Goal: Use online tool/utility: Utilize a website feature to perform a specific function

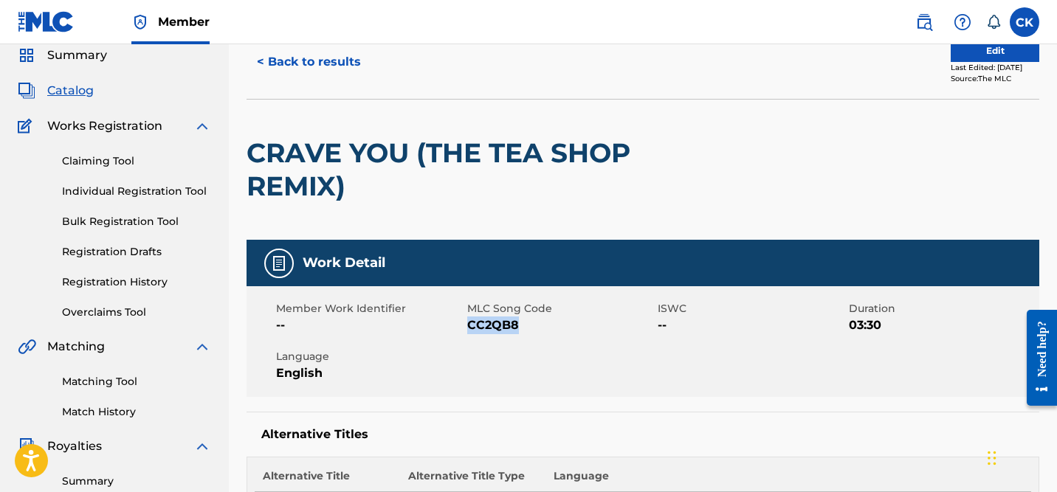
scroll to position [3, 0]
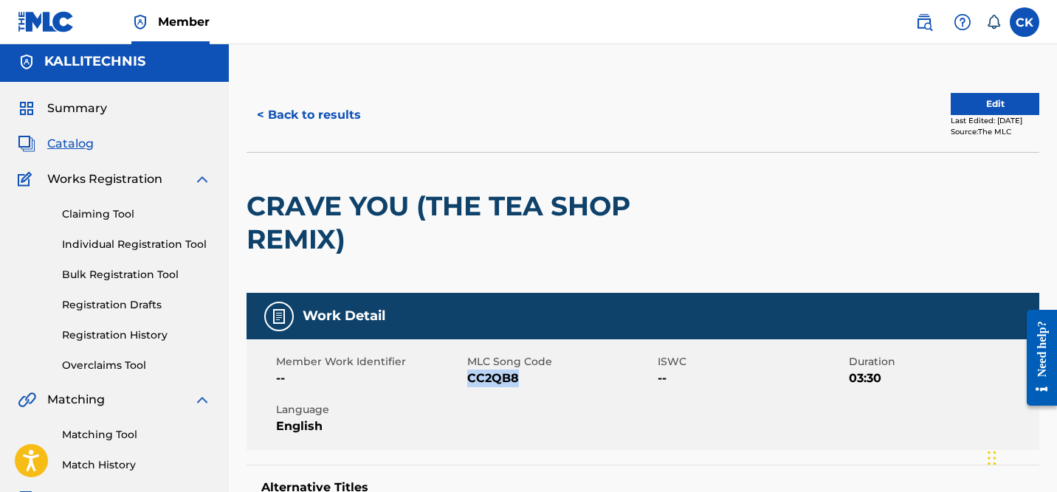
click at [354, 111] on button "< Back to results" at bounding box center [309, 115] width 125 height 37
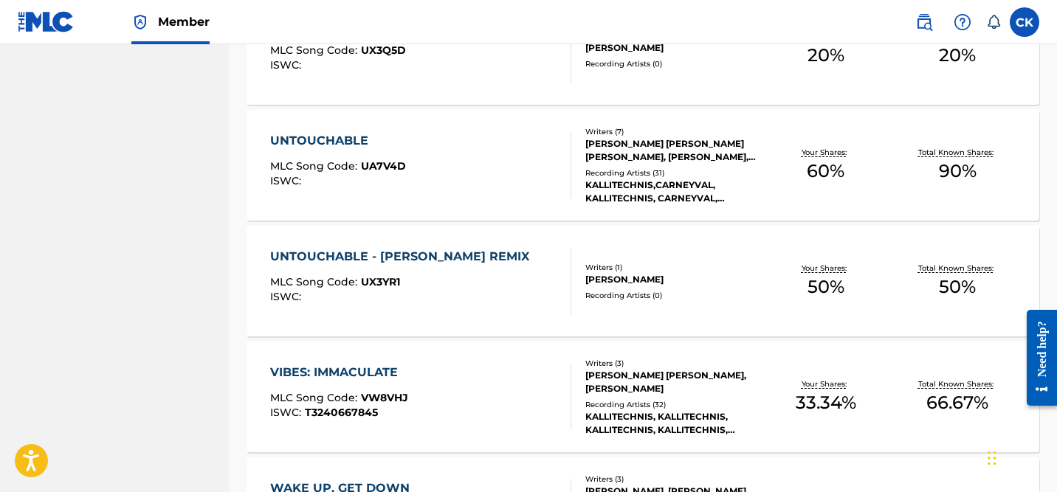
scroll to position [11630, 0]
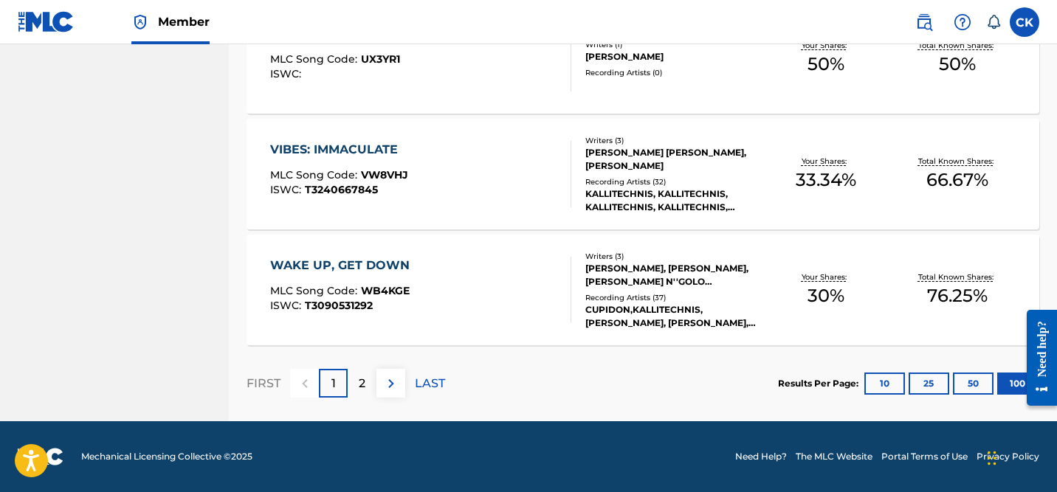
click at [386, 384] on img at bounding box center [391, 384] width 18 height 18
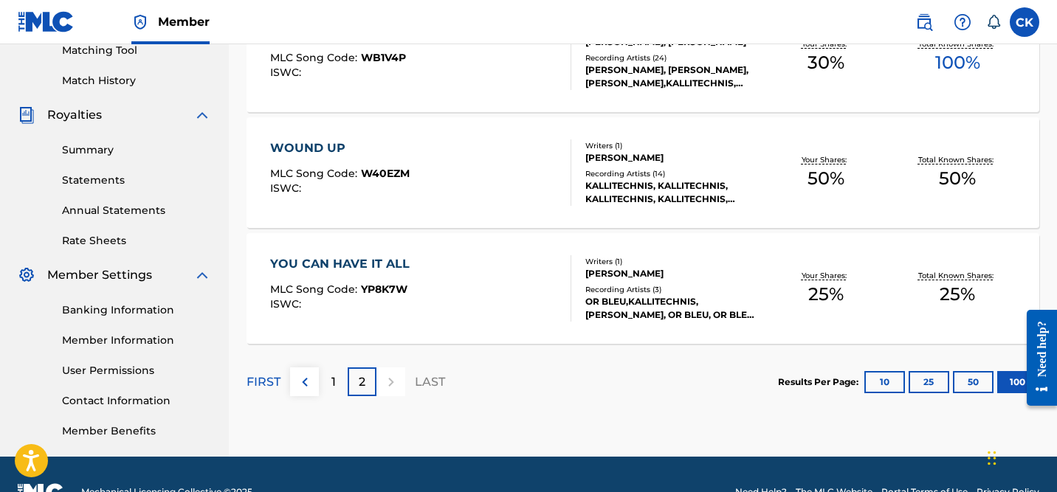
scroll to position [423, 0]
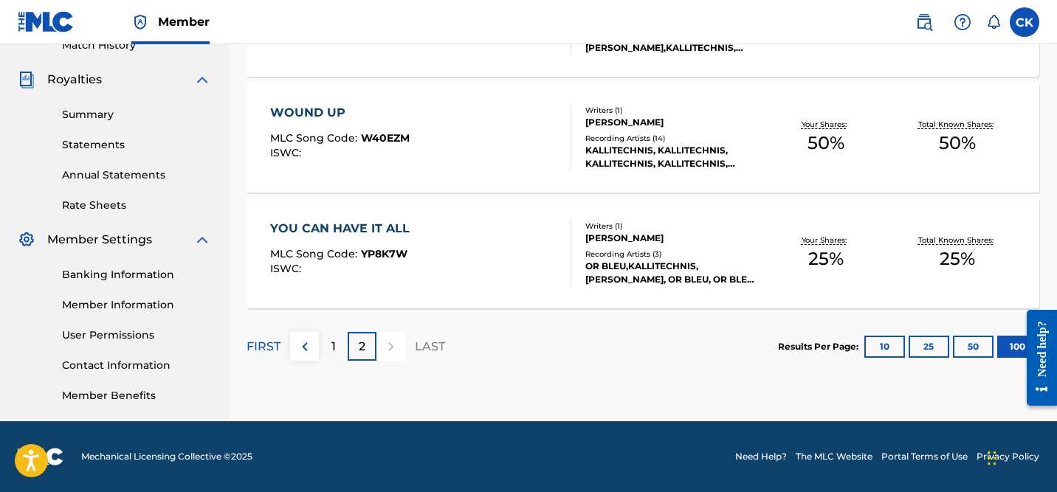
click at [333, 348] on p "1" at bounding box center [333, 347] width 4 height 18
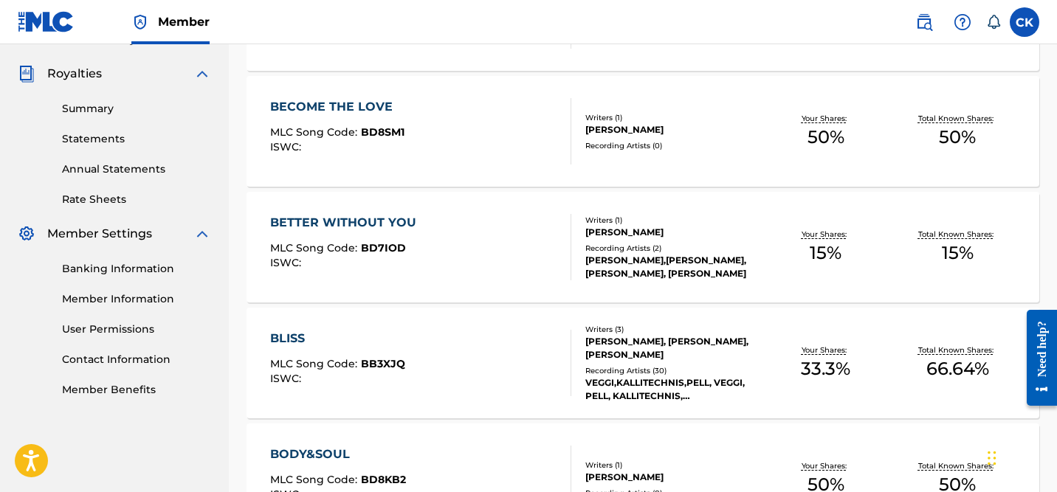
scroll to position [437, 0]
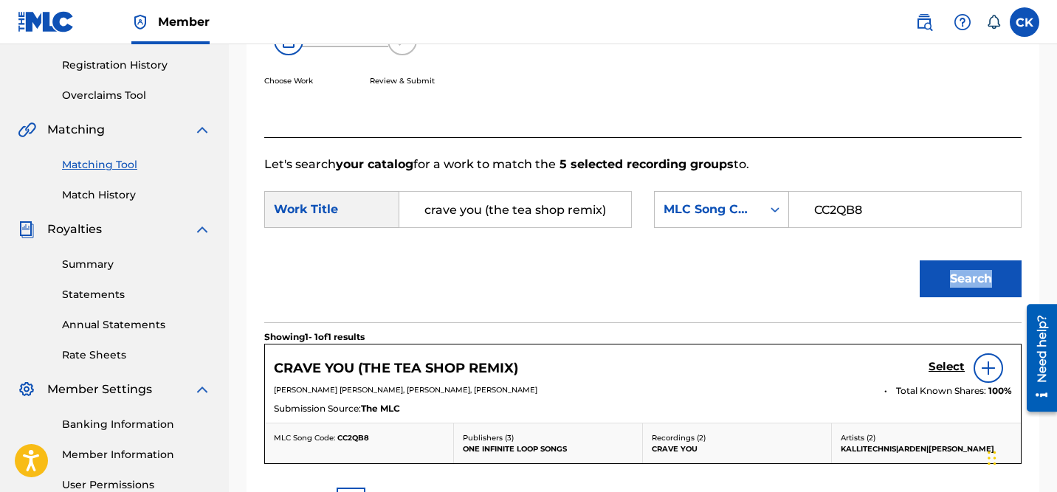
scroll to position [273, 0]
click at [954, 278] on button "Search" at bounding box center [971, 279] width 102 height 37
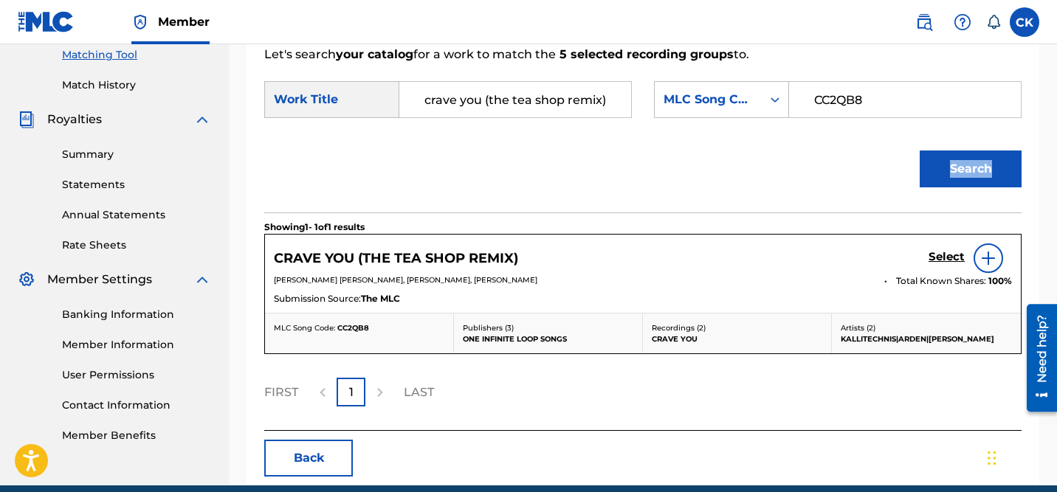
scroll to position [402, 0]
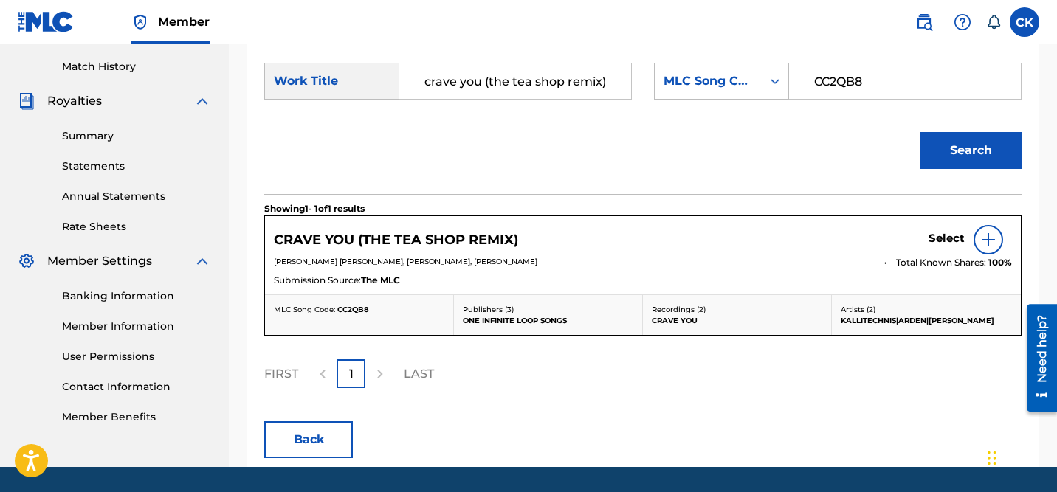
click at [951, 238] on h5 "Select" at bounding box center [947, 239] width 36 height 14
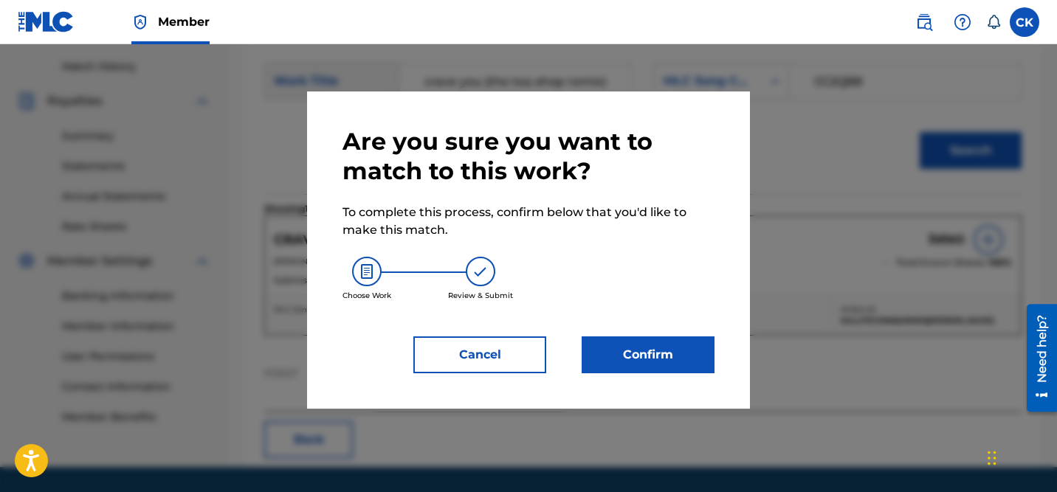
click at [673, 356] on button "Confirm" at bounding box center [648, 355] width 133 height 37
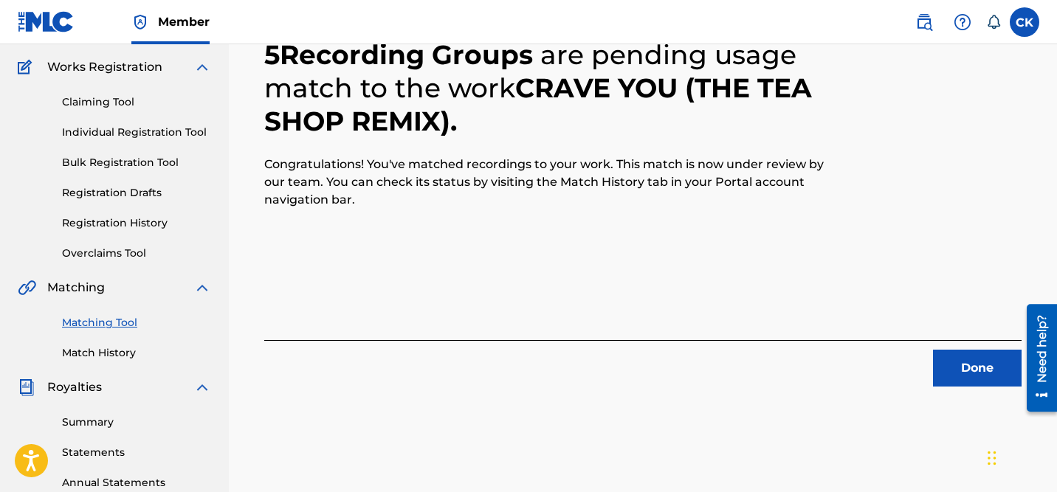
scroll to position [117, 0]
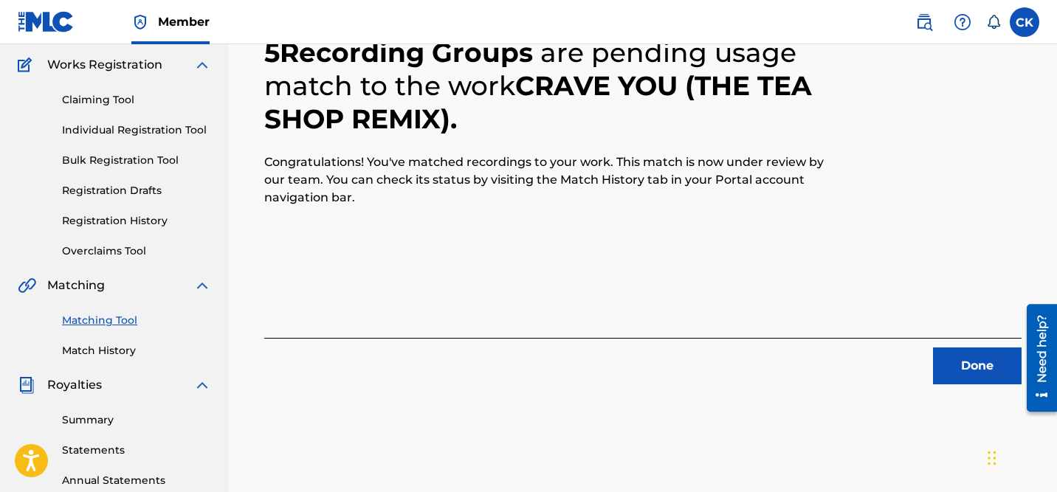
click at [972, 365] on button "Done" at bounding box center [977, 366] width 89 height 37
